Goal: Task Accomplishment & Management: Use online tool/utility

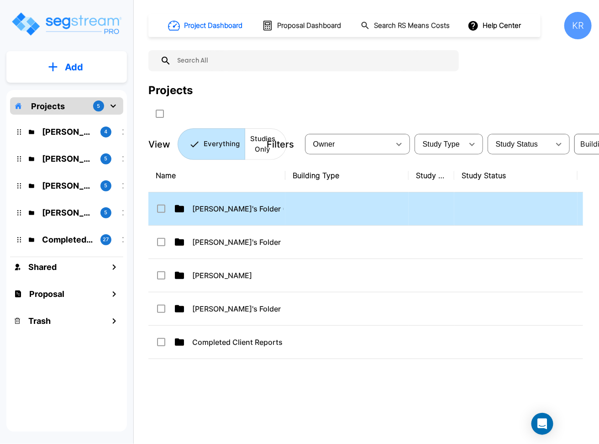
click at [318, 215] on td at bounding box center [346, 208] width 123 height 33
checkbox input "true"
click at [318, 215] on td at bounding box center [346, 208] width 123 height 33
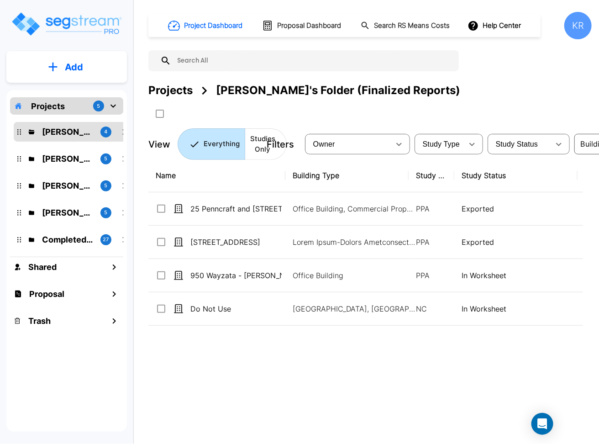
drag, startPoint x: 596, startPoint y: 208, endPoint x: 753, endPoint y: 203, distance: 157.1
click at [598, 203] on html "× Your report is being generated. Be patient! × We're working on your Modificat…" at bounding box center [299, 222] width 599 height 444
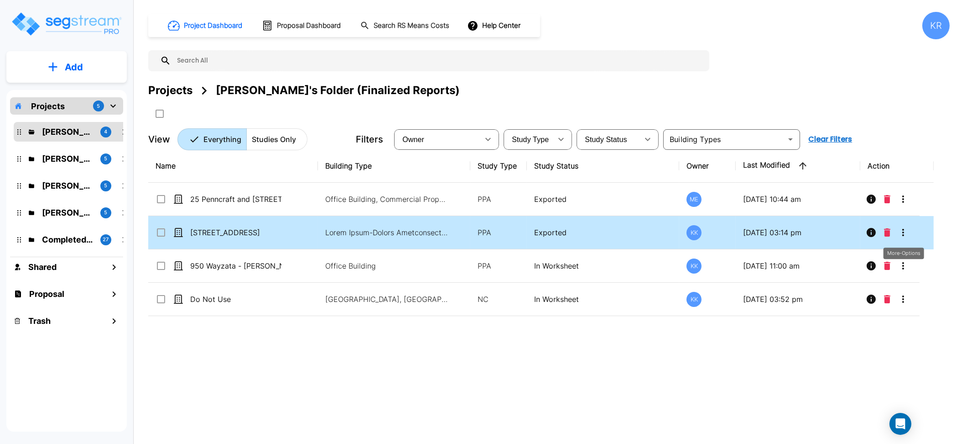
click at [598, 233] on icon "More-Options" at bounding box center [903, 232] width 11 height 11
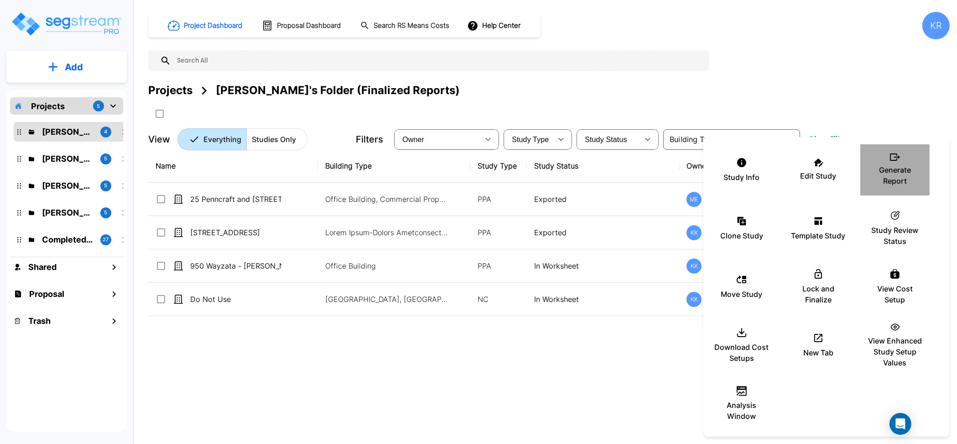
click at [598, 175] on p "Generate Report" at bounding box center [895, 175] width 55 height 22
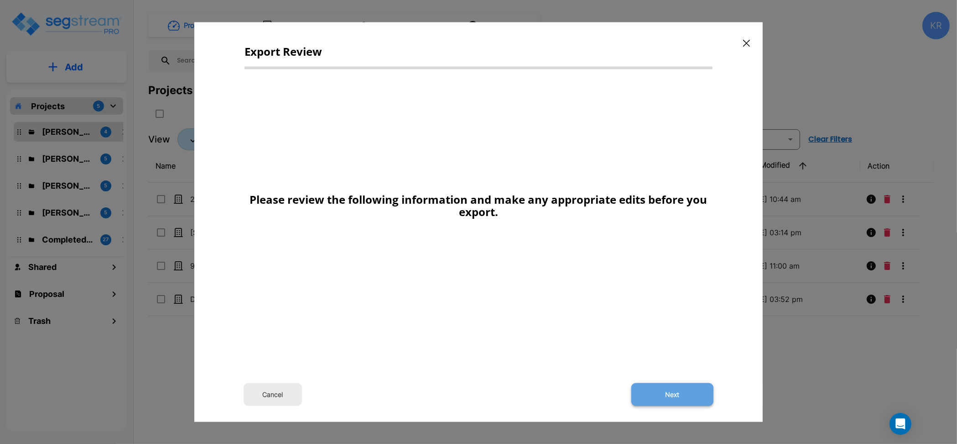
click at [598, 394] on button "Next" at bounding box center [673, 393] width 82 height 23
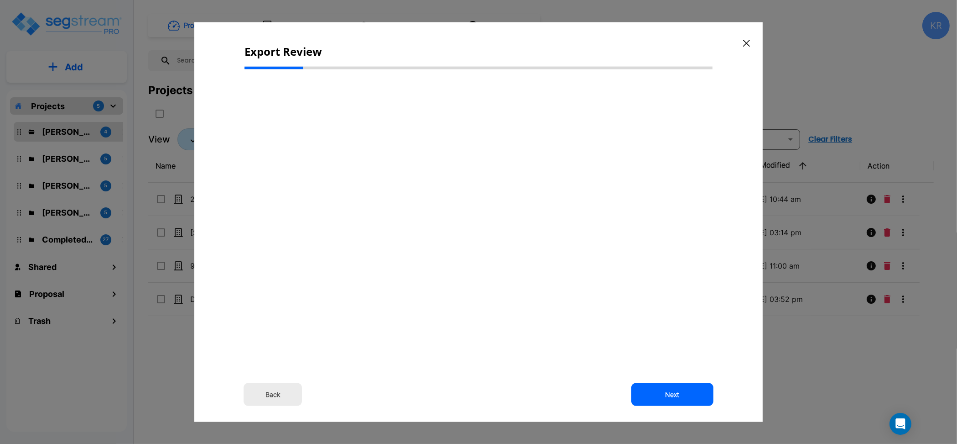
select select "2024"
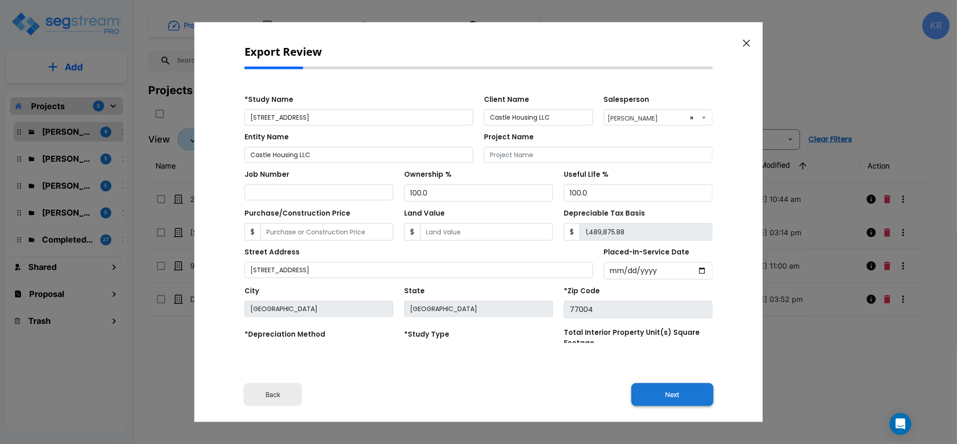
click at [598, 392] on button "Next" at bounding box center [673, 393] width 82 height 23
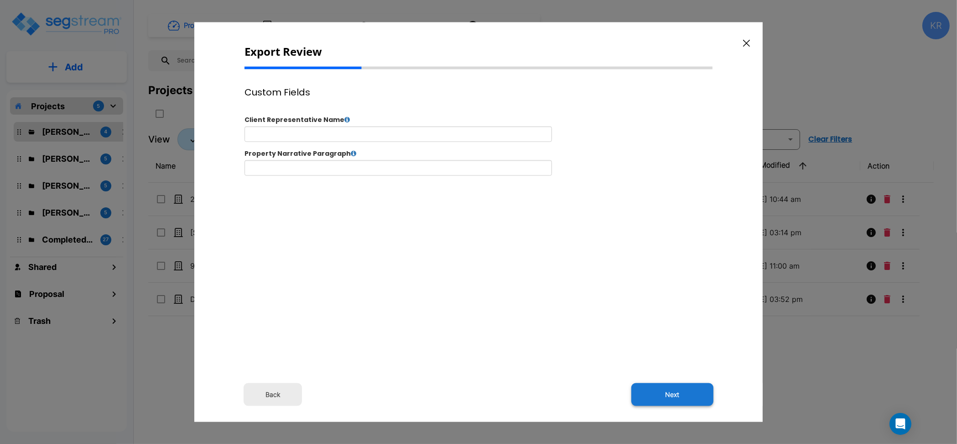
click at [598, 398] on button "Next" at bounding box center [673, 393] width 82 height 23
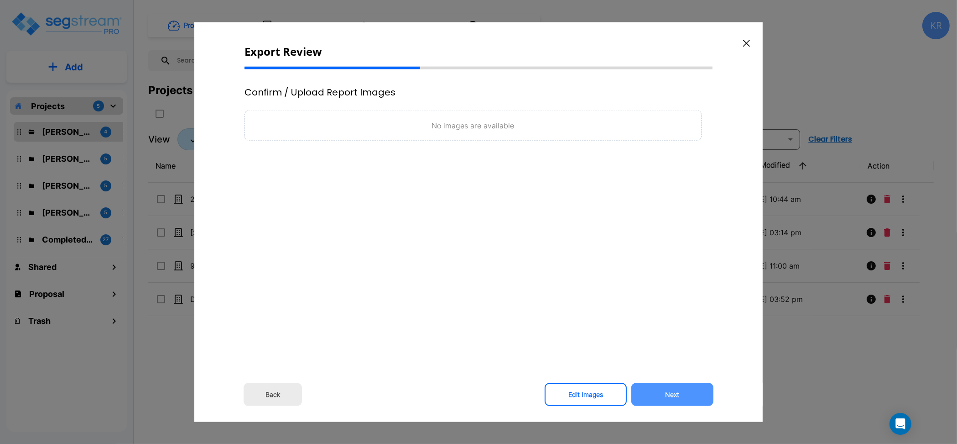
click at [598, 398] on button "Next" at bounding box center [673, 393] width 82 height 23
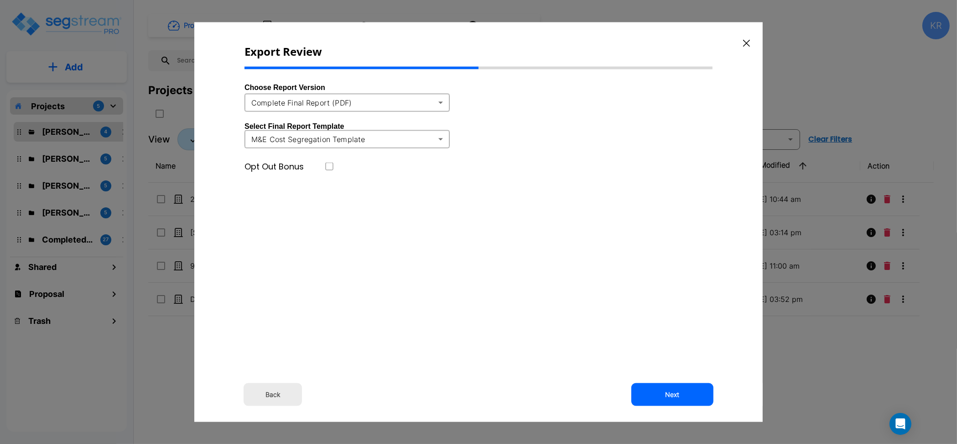
click at [314, 102] on body "× Your report is being generated. Be patient! × We're working on your Modificat…" at bounding box center [478, 222] width 957 height 444
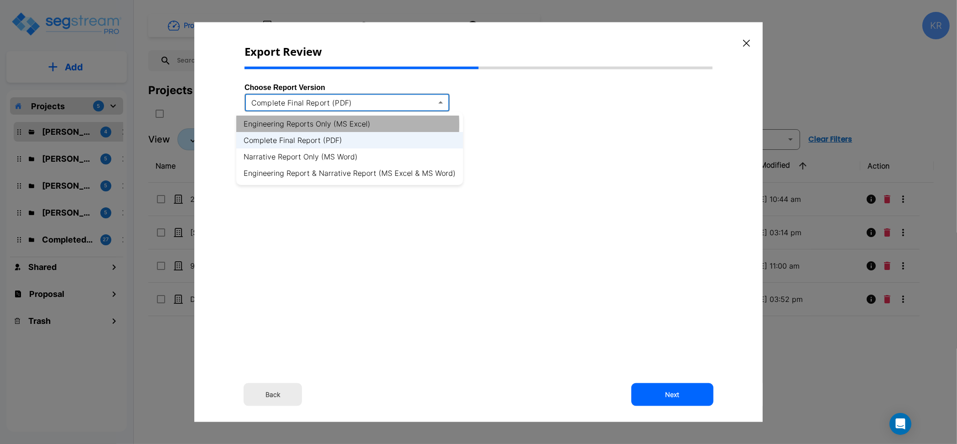
click at [322, 125] on li "Engineering Reports Only (MS Excel)" at bounding box center [349, 123] width 227 height 16
type input "xlsx"
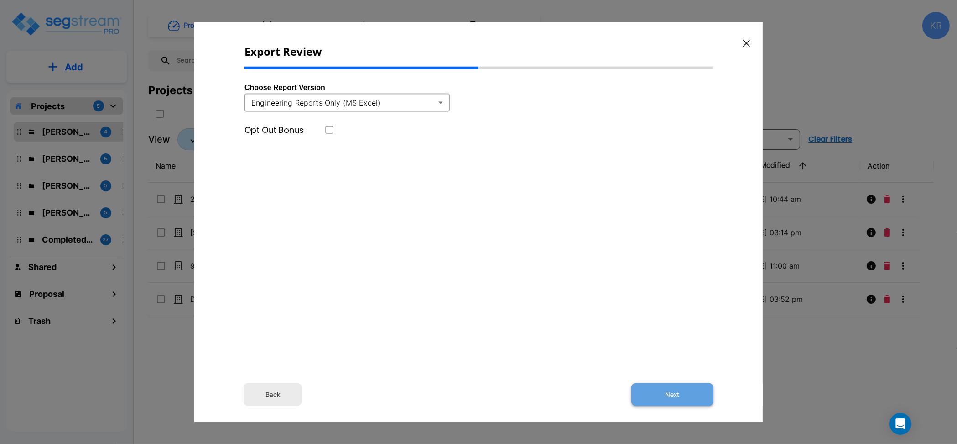
click at [598, 396] on button "Next" at bounding box center [673, 393] width 82 height 23
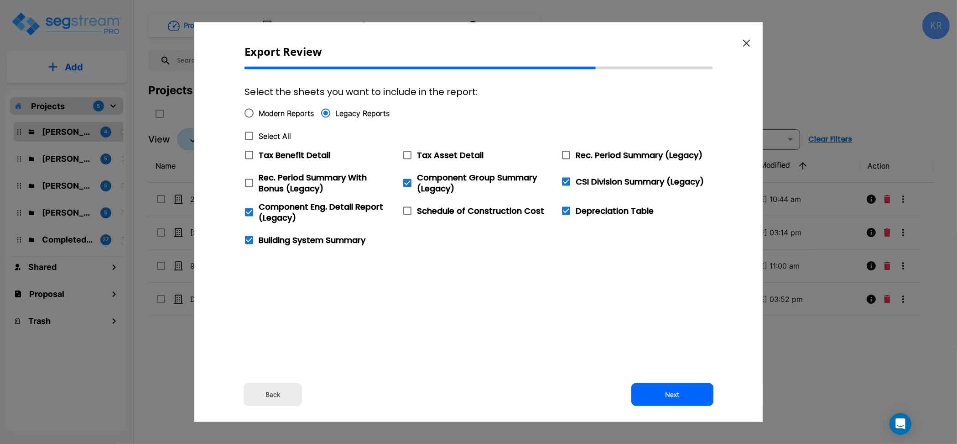
click at [250, 112] on input "Modern Reports" at bounding box center [249, 113] width 19 height 19
radio input "true"
checkbox input "false"
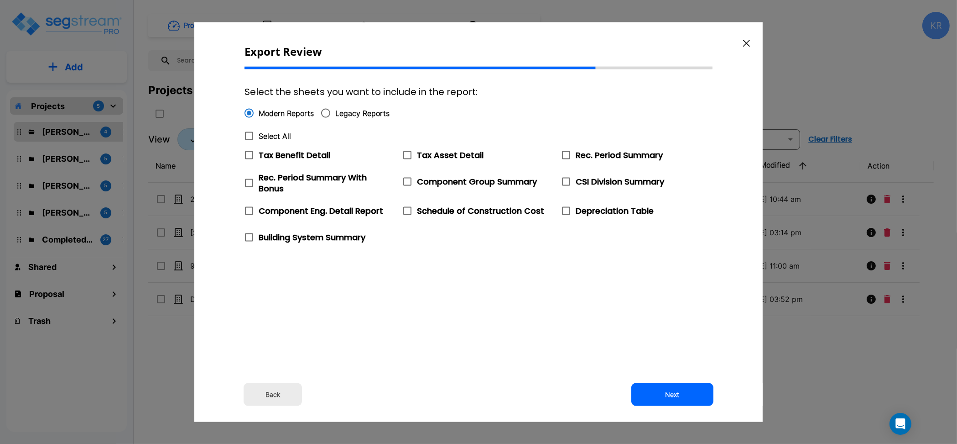
click at [247, 137] on icon at bounding box center [249, 136] width 11 height 11
click at [247, 134] on input "Select All" at bounding box center [244, 130] width 9 height 8
checkbox input "true"
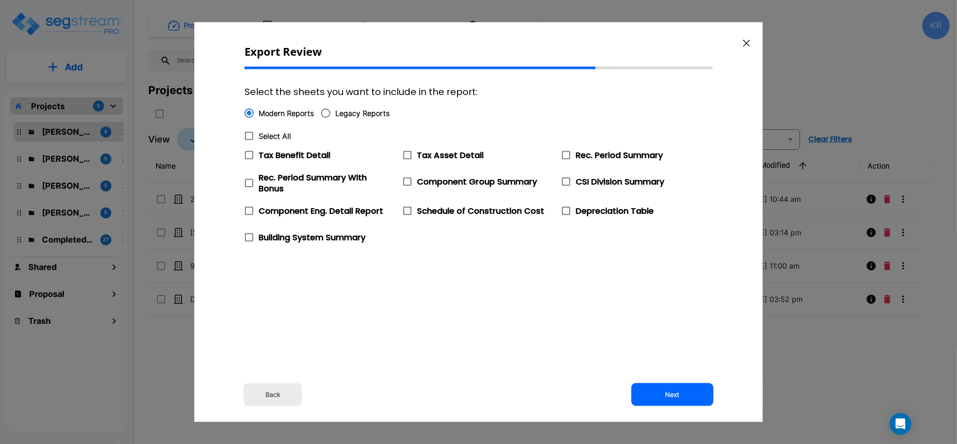
checkbox input "true"
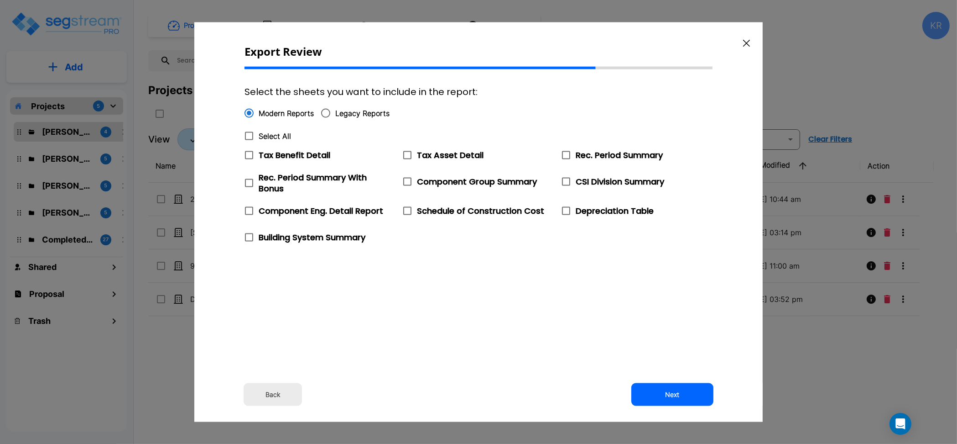
checkbox input "true"
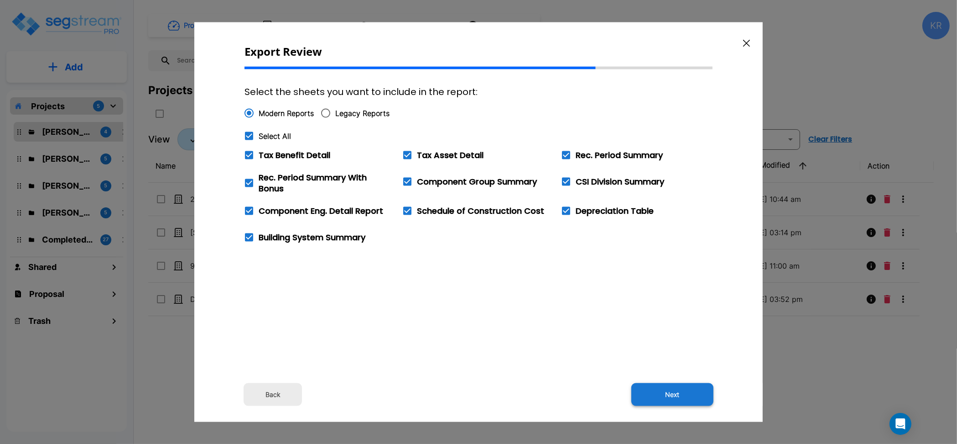
click at [598, 396] on button "Next" at bounding box center [673, 393] width 82 height 23
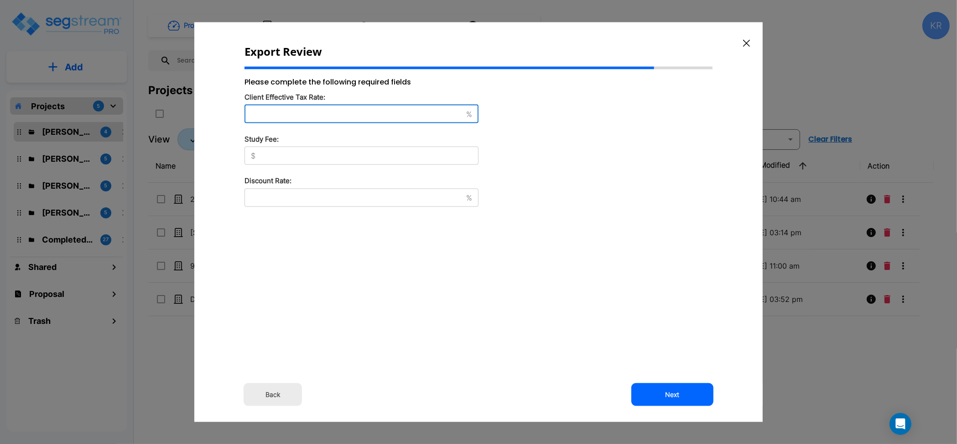
click at [370, 116] on input "text" at bounding box center [354, 113] width 218 height 9
type input "37"
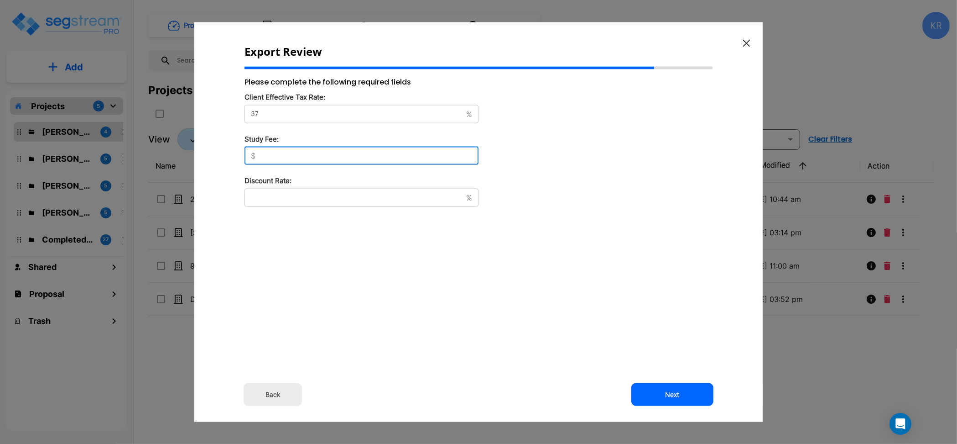
click at [311, 157] on input "text" at bounding box center [369, 155] width 220 height 9
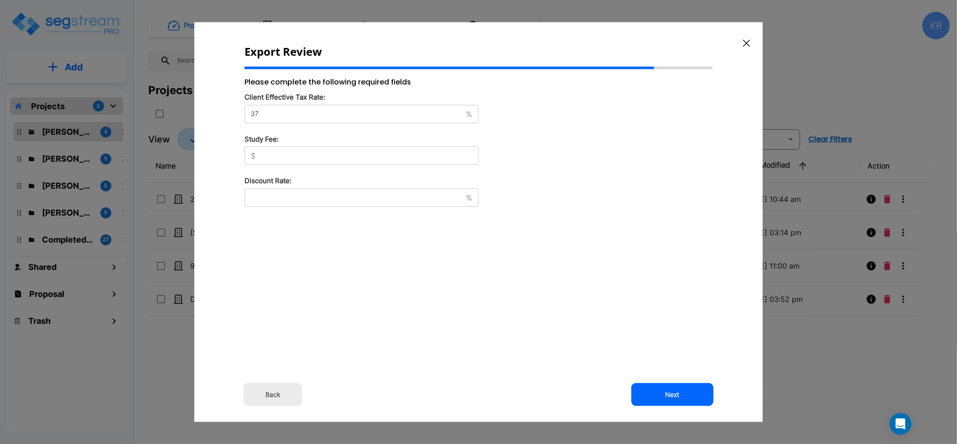
click at [266, 155] on input "text" at bounding box center [369, 155] width 220 height 9
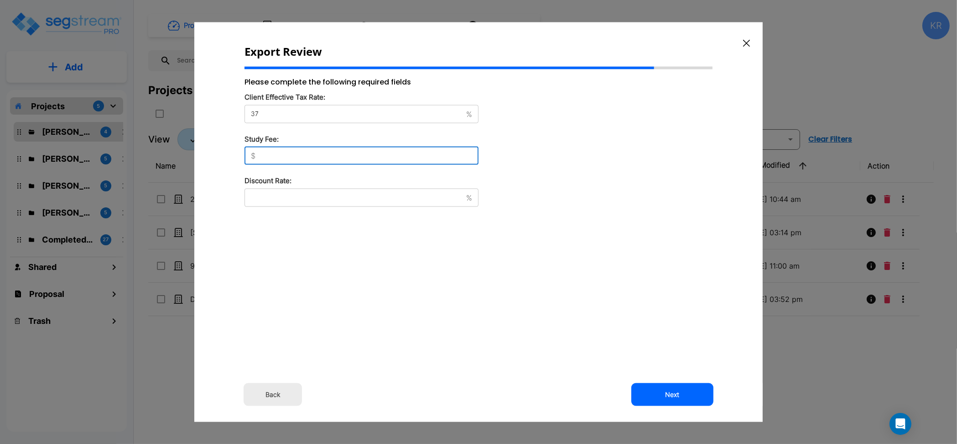
type input "8,500"
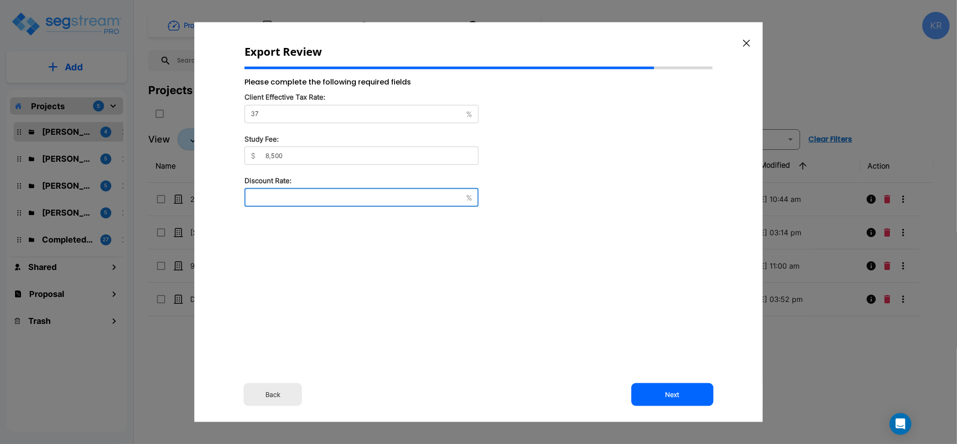
click at [262, 196] on input "text" at bounding box center [354, 197] width 218 height 9
type input "8"
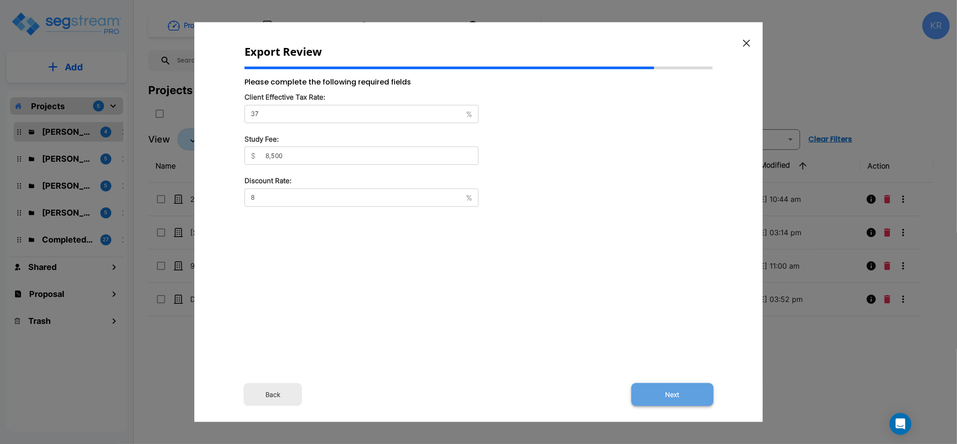
click at [598, 395] on button "Next" at bounding box center [673, 393] width 82 height 23
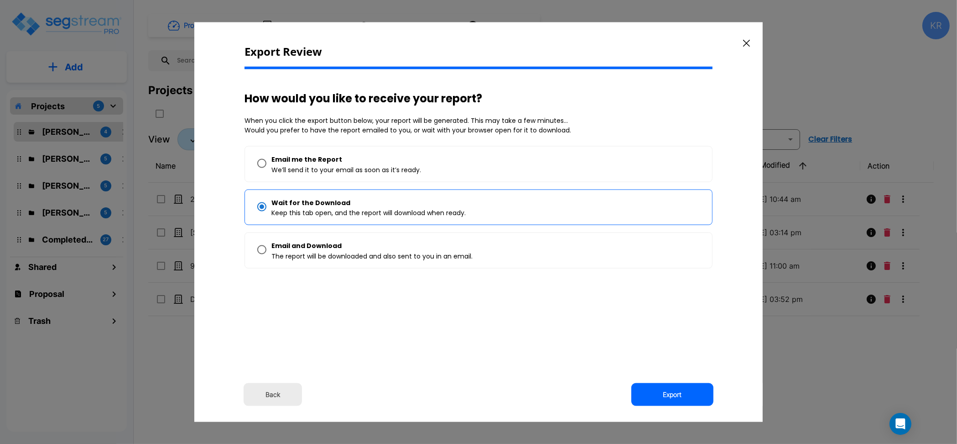
click at [598, 394] on button "Export" at bounding box center [673, 393] width 82 height 23
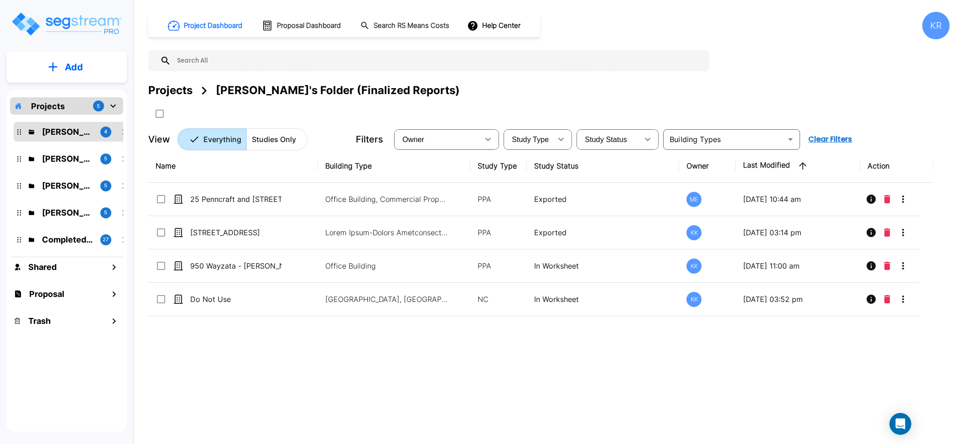
click at [598, 21] on div "KR" at bounding box center [936, 25] width 27 height 27
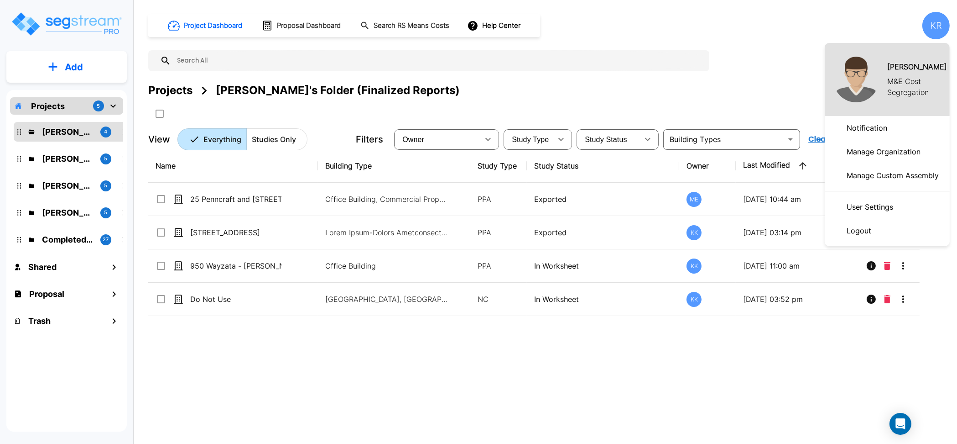
click at [598, 235] on p "Logout" at bounding box center [859, 230] width 32 height 18
